Goal: Information Seeking & Learning: Learn about a topic

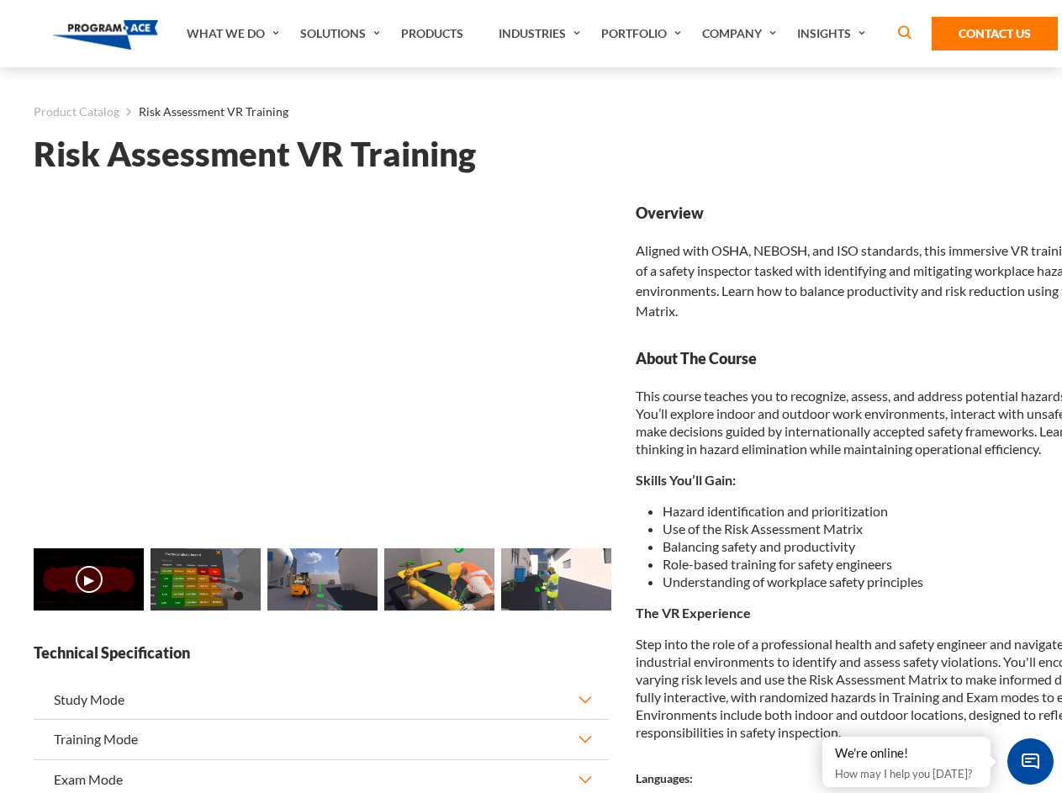
click at [342, 34] on link "Solutions" at bounding box center [342, 33] width 101 height 67
click at [0, 0] on div "AI & Computer Vision Solutions Computer Vision Quality Control AI tools for fas…" at bounding box center [0, 0] width 0 height 0
click at [0, 0] on div "AI & Computer Vision Solutions Virtual Training Solutions Virtual Tour Solution…" at bounding box center [0, 0] width 0 height 0
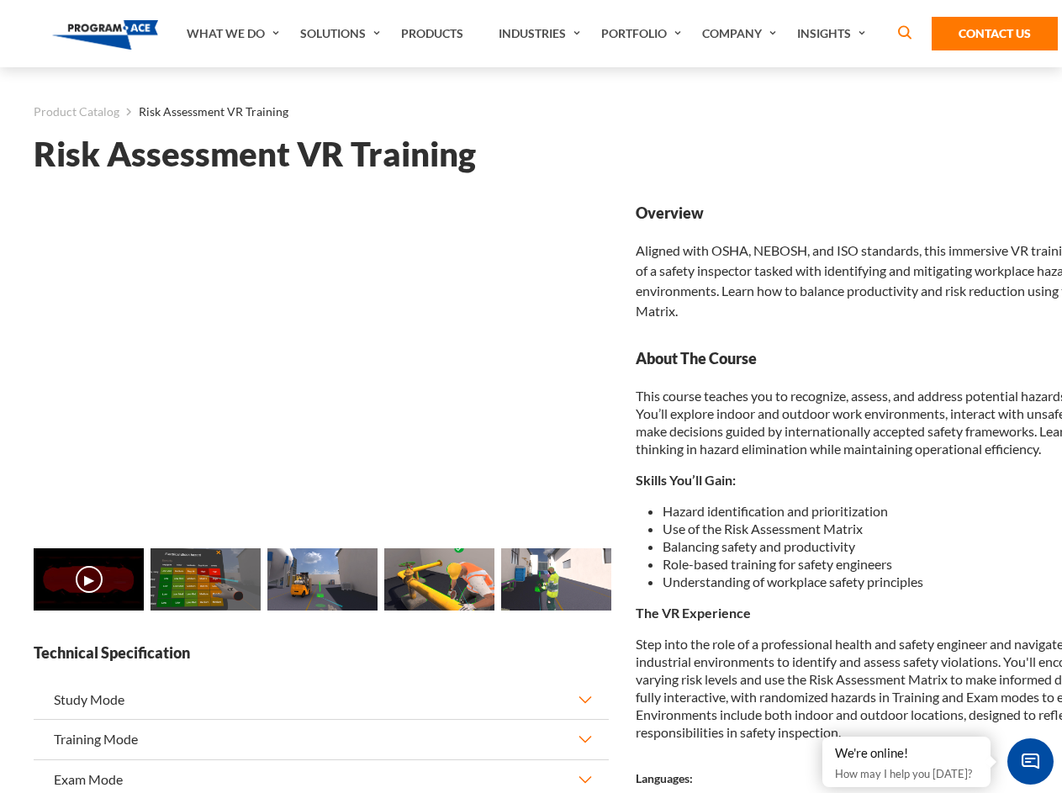
click at [0, 0] on div "AI & Computer Vision Solutions Virtual Training Solutions Virtual Tour Solution…" at bounding box center [0, 0] width 0 height 0
click at [0, 0] on div "AI & Computer Vision Solutions Computer Vision Quality Control AI tools for fas…" at bounding box center [0, 0] width 0 height 0
